Goal: Browse casually

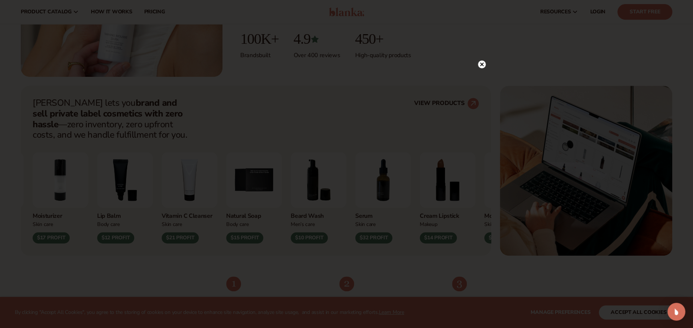
scroll to position [198, 0]
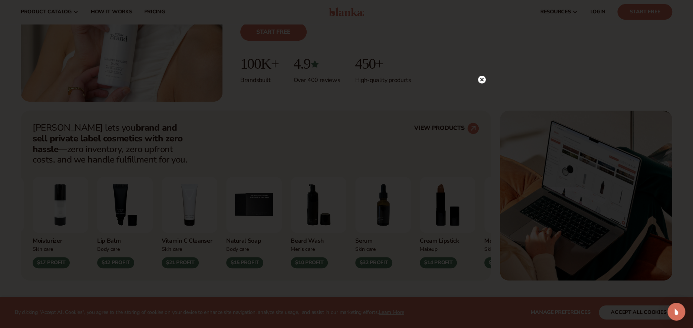
click at [481, 77] on circle at bounding box center [482, 80] width 8 height 8
